Goal: Task Accomplishment & Management: Use online tool/utility

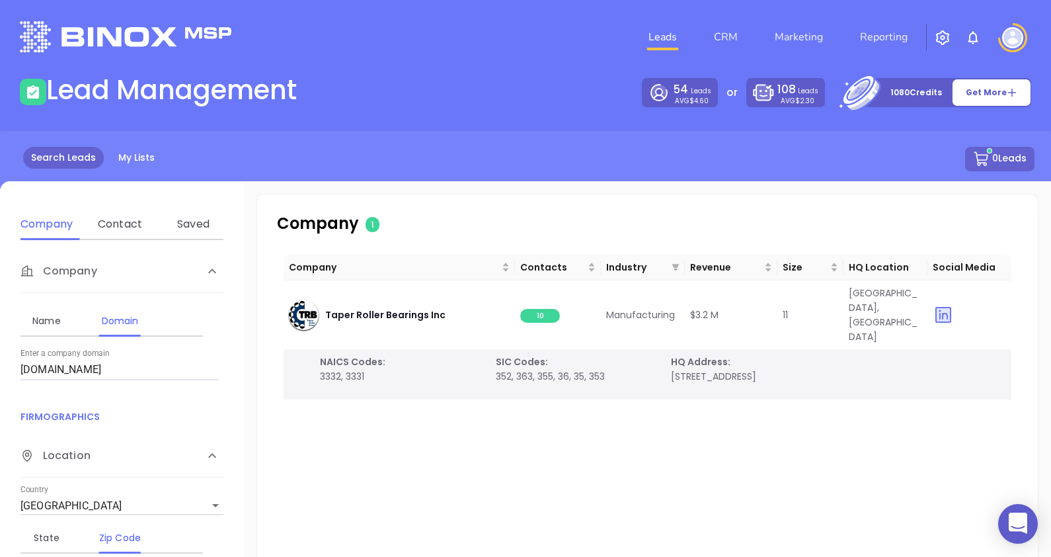
click at [75, 356] on label "Enter a company domain" at bounding box center [64, 354] width 89 height 8
click at [0, 0] on input "Enter a company name" at bounding box center [0, 0] width 0 height 0
drag, startPoint x: 73, startPoint y: 366, endPoint x: -18, endPoint y: 376, distance: 91.8
click at [0, 376] on html "0 Leads CRM Marketing Reporting Financial Leads Leads Lead Management 54 Leads …" at bounding box center [525, 278] width 1051 height 557
paste input "raptech"
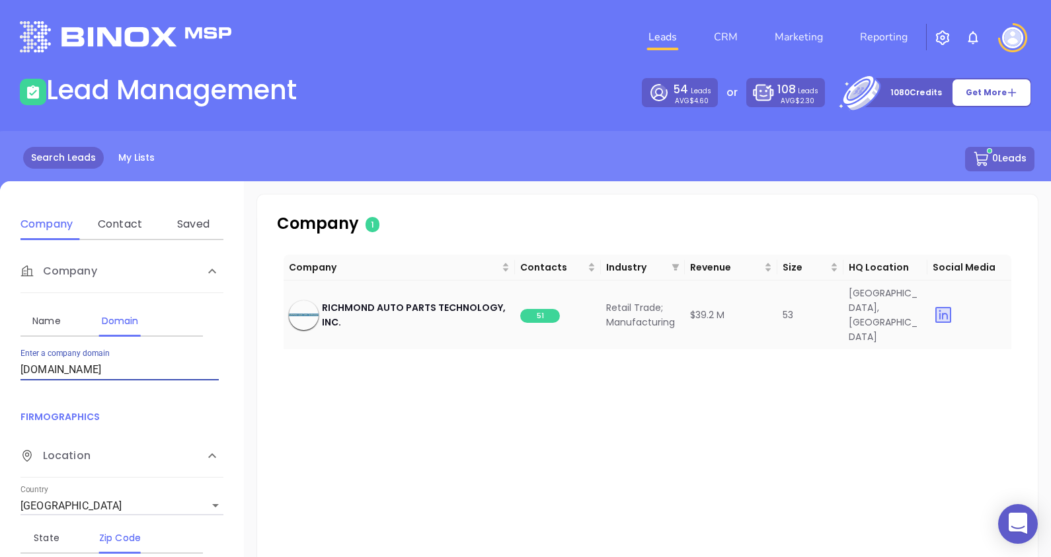
click at [534, 309] on span "51" at bounding box center [540, 316] width 40 height 14
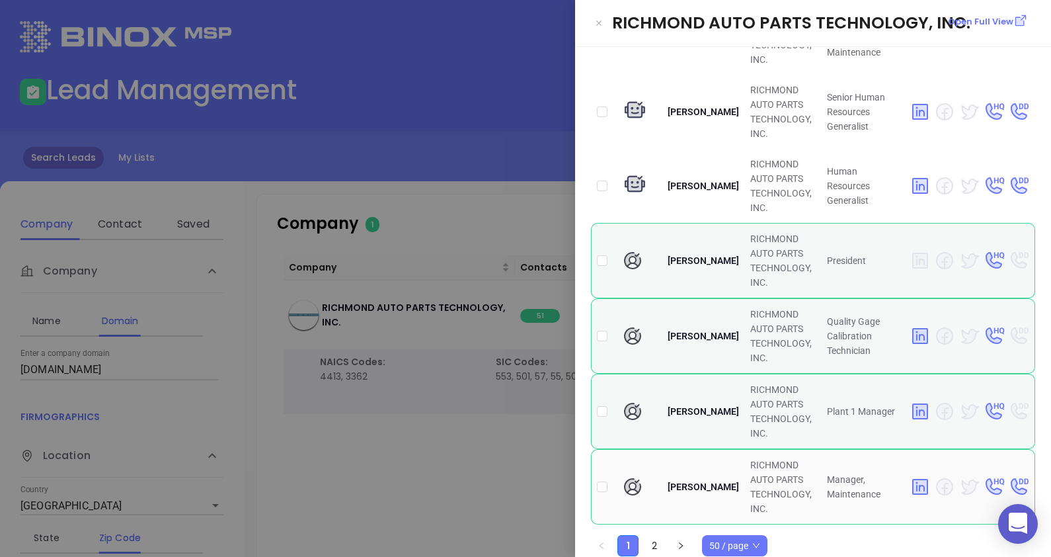
scroll to position [3317, 0]
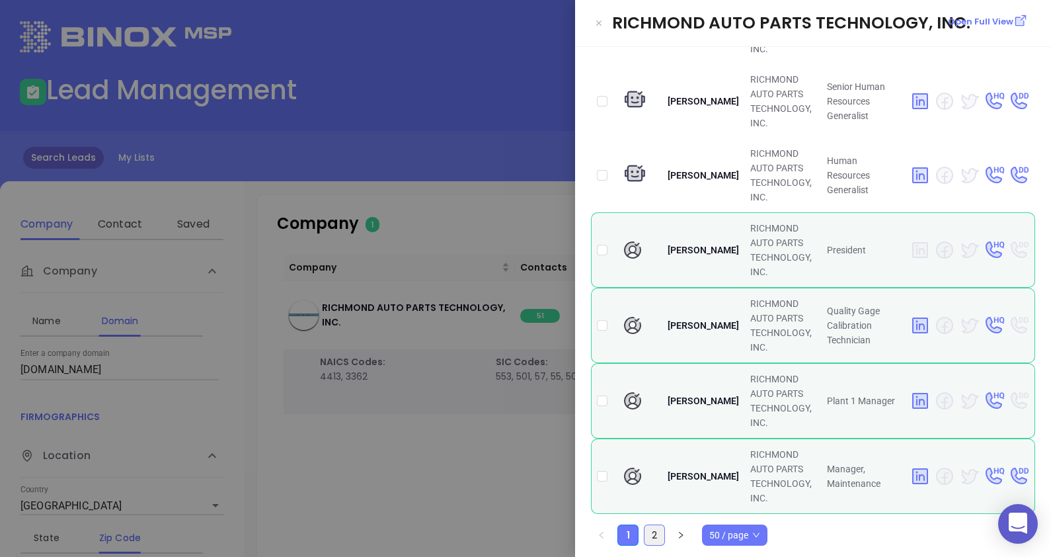
click at [657, 529] on link "2" at bounding box center [655, 535] width 20 height 20
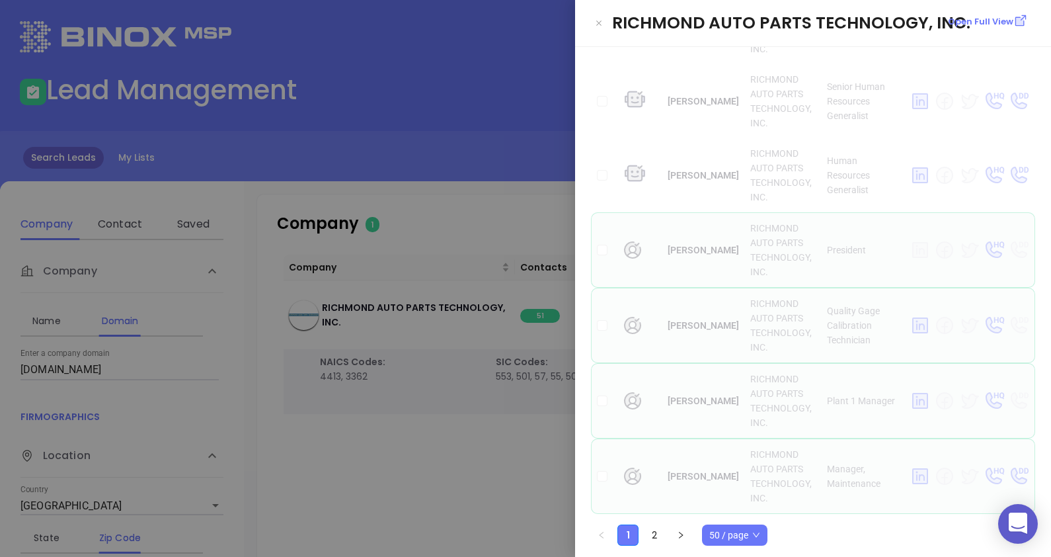
scroll to position [0, 0]
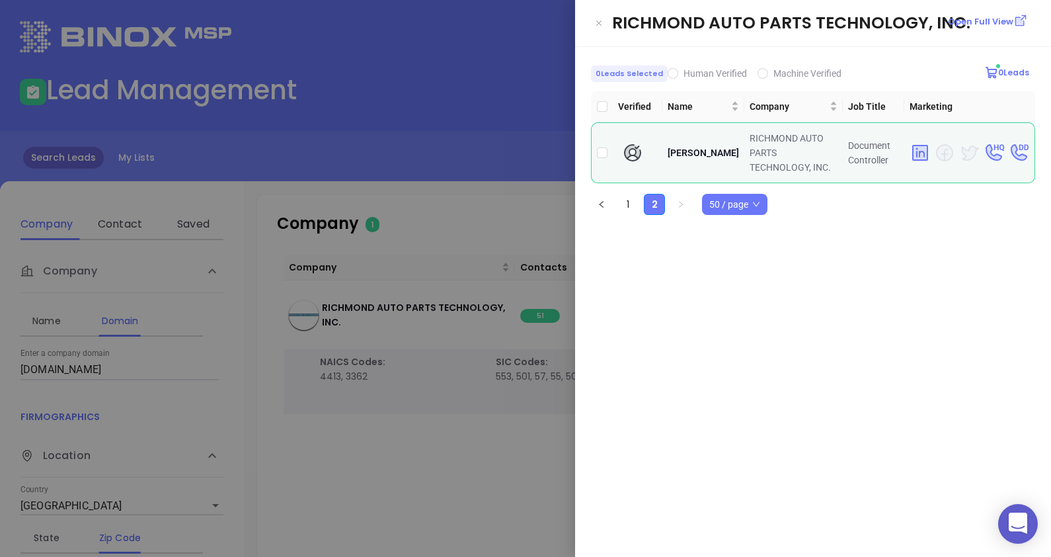
drag, startPoint x: 424, startPoint y: 499, endPoint x: 424, endPoint y: 490, distance: 9.3
click at [423, 500] on div at bounding box center [525, 278] width 1051 height 557
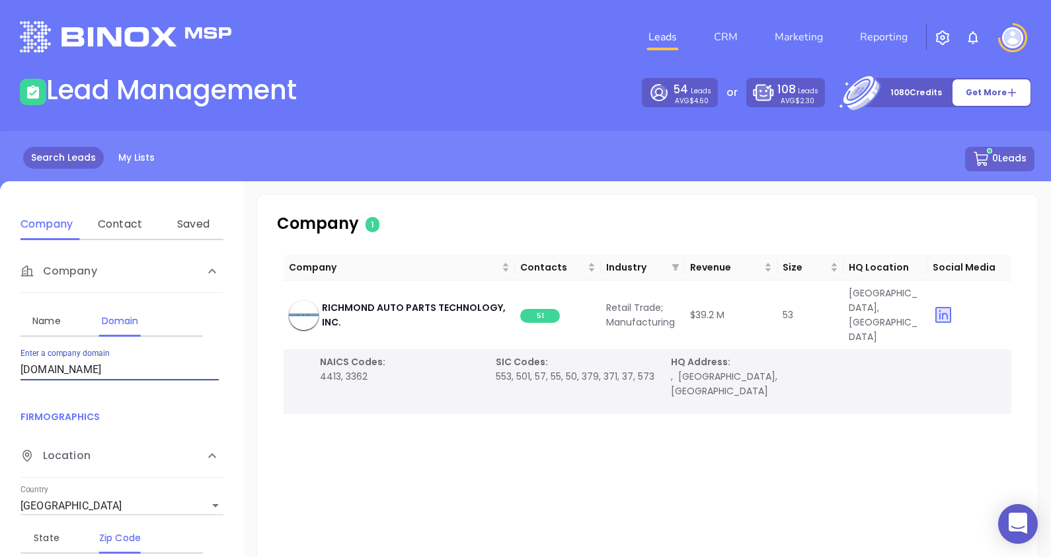
drag, startPoint x: 101, startPoint y: 377, endPoint x: 0, endPoint y: 356, distance: 103.4
click at [13, 358] on div "Company Name Domain Enter a company name Enter a company domain [DOMAIN_NAME] F…" at bounding box center [122, 448] width 244 height 417
paste input "camtechengineering"
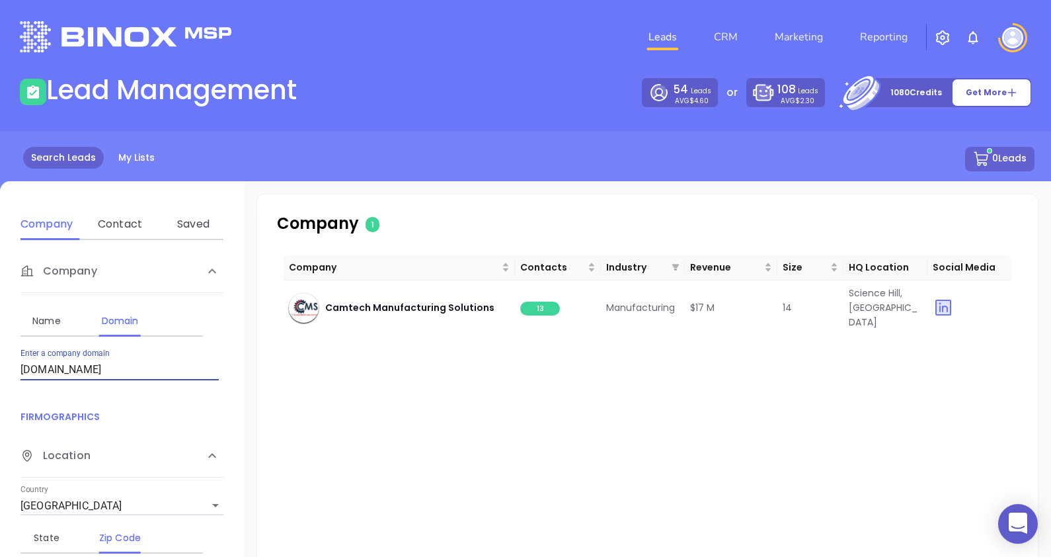
drag, startPoint x: 152, startPoint y: 368, endPoint x: -46, endPoint y: 367, distance: 198.4
click at [0, 367] on html "0 Leads CRM Marketing Reporting Financial Leads Leads Lead Management 54 Leads …" at bounding box center [525, 278] width 1051 height 557
paste input "pneu-draulics"
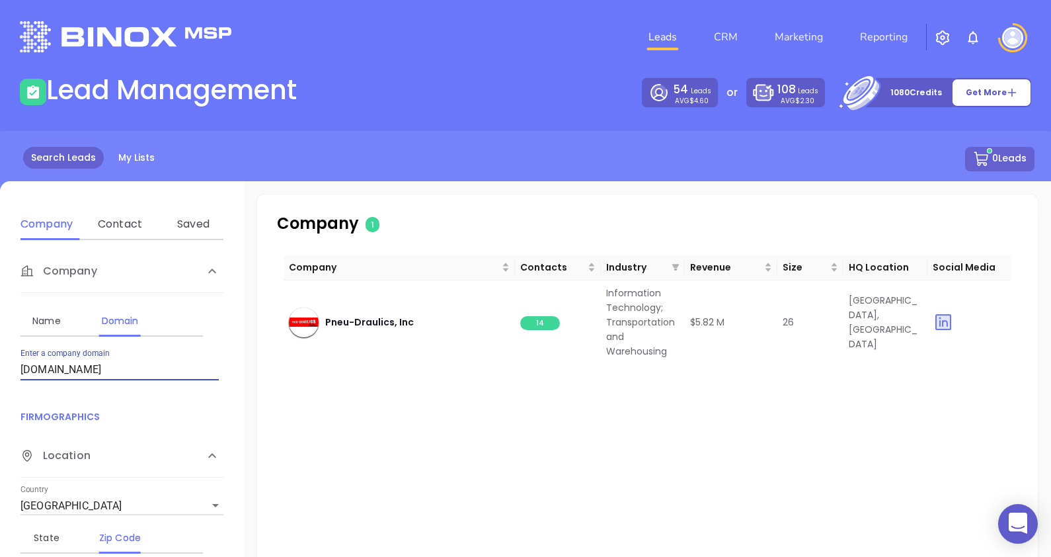
click at [0, 358] on html "0 Leads CRM Marketing Reporting Financial Leads Leads Lead Management 54 Leads …" at bounding box center [525, 278] width 1051 height 557
paste input "hgmay"
type input "[DOMAIN_NAME]"
